Goal: Information Seeking & Learning: Learn about a topic

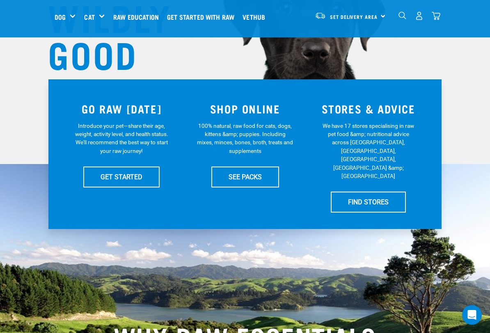
scroll to position [116, 0]
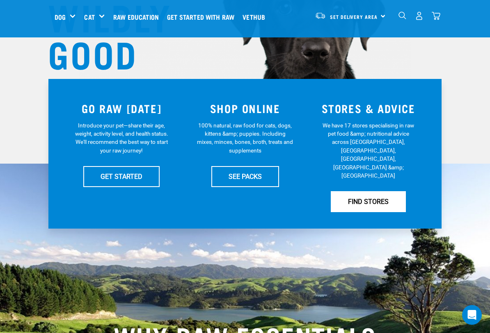
click at [390, 191] on link "FIND STORES" at bounding box center [368, 201] width 75 height 21
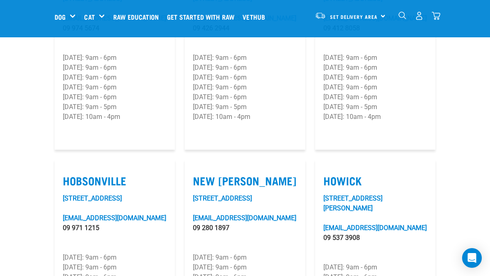
scroll to position [569, 0]
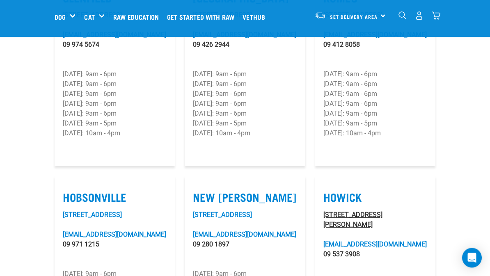
click at [371, 211] on link "219 Moore Street" at bounding box center [353, 220] width 59 height 18
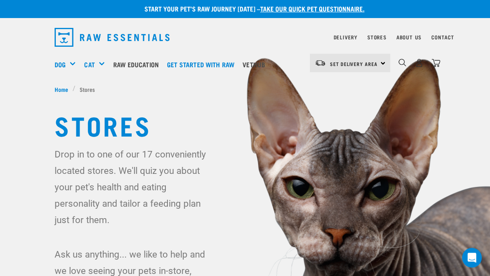
scroll to position [0, 0]
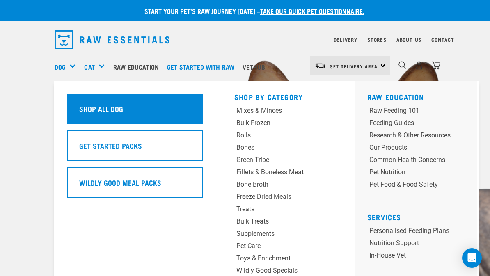
click at [147, 112] on div "Shop All Dog" at bounding box center [134, 109] width 135 height 31
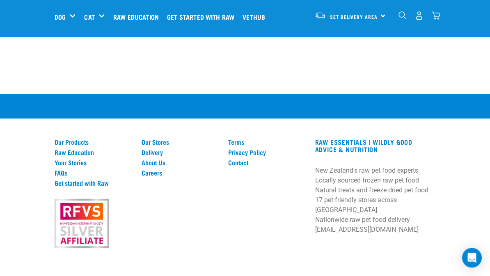
scroll to position [2168, 0]
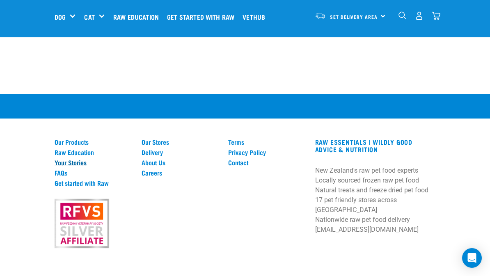
click at [82, 166] on link "Your Stories" at bounding box center [93, 162] width 77 height 7
click at [89, 156] on link "Raw Education" at bounding box center [93, 152] width 77 height 7
click at [90, 156] on link "Raw Education" at bounding box center [93, 152] width 77 height 7
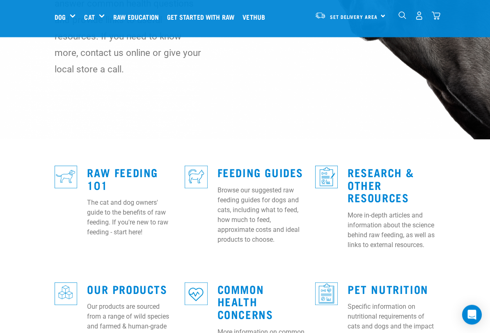
scroll to position [140, 0]
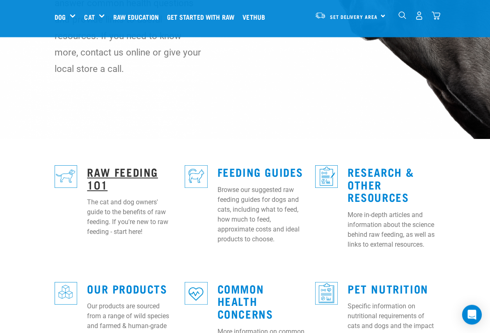
click at [104, 169] on link "Raw Feeding 101" at bounding box center [122, 178] width 71 height 19
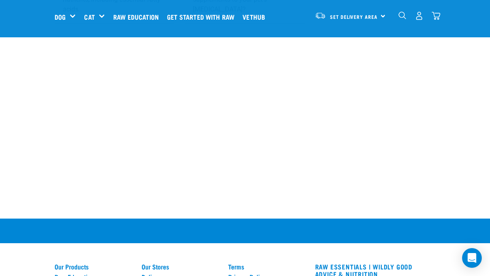
scroll to position [1370, 0]
